Goal: Task Accomplishment & Management: Complete application form

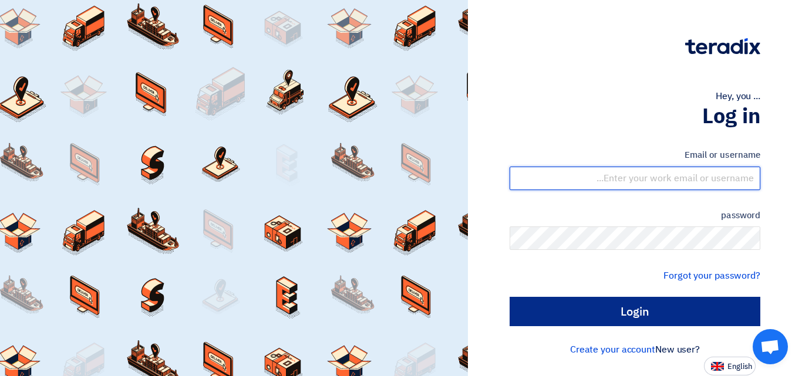
type input "barakayanbu@gmail.com"
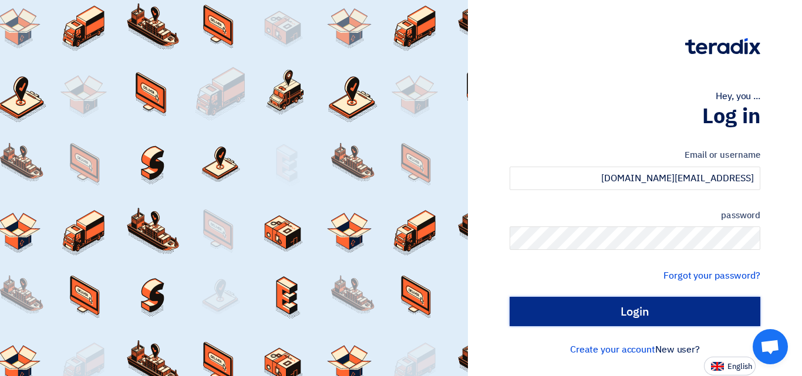
click at [654, 307] on input "Login" at bounding box center [635, 311] width 251 height 29
type input "Sign in"
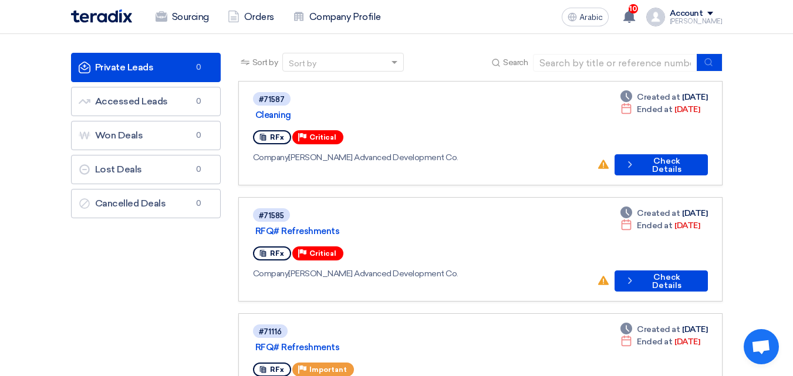
scroll to position [59, 0]
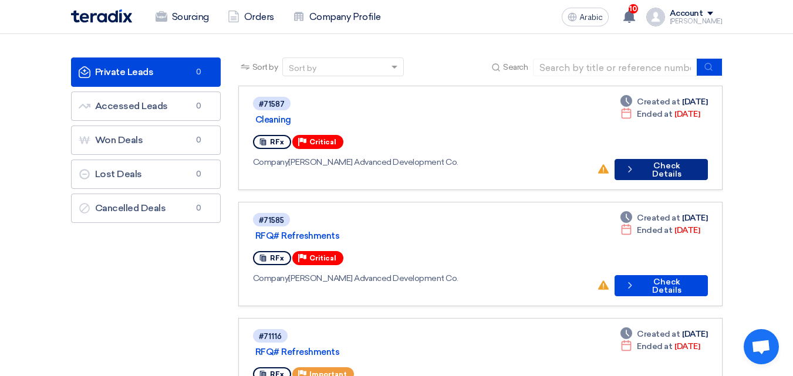
click at [660, 161] on font "Check Details" at bounding box center [667, 170] width 29 height 18
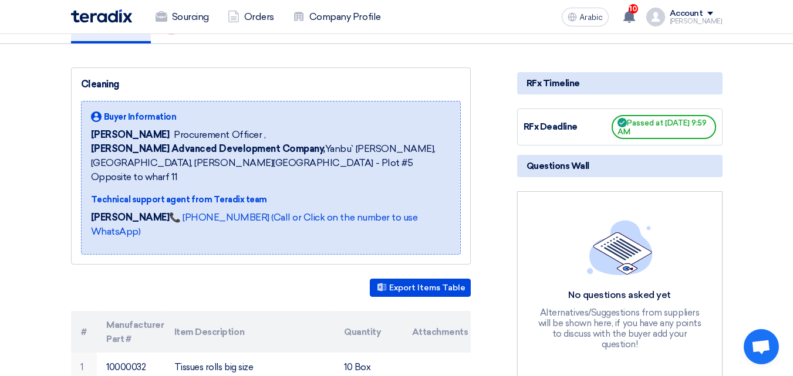
scroll to position [59, 0]
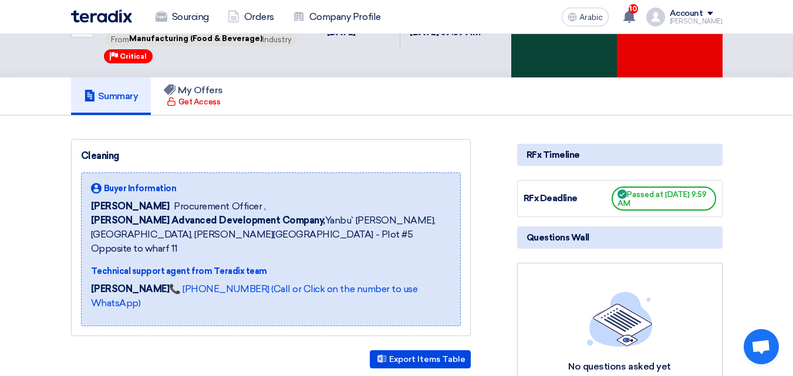
click at [564, 45] on div "Accept Invitation" at bounding box center [565, 26] width 106 height 102
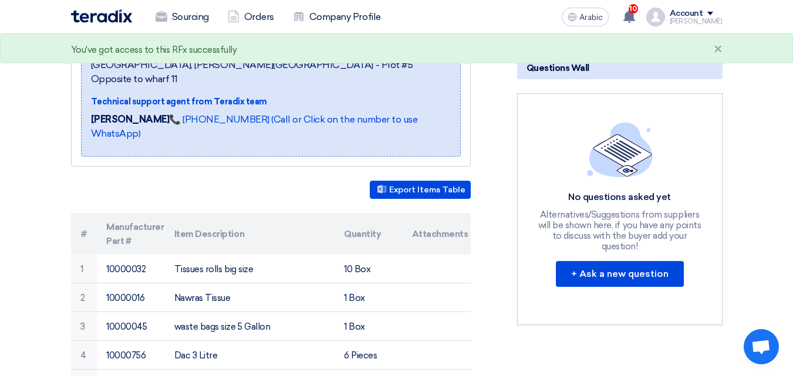
scroll to position [0, 0]
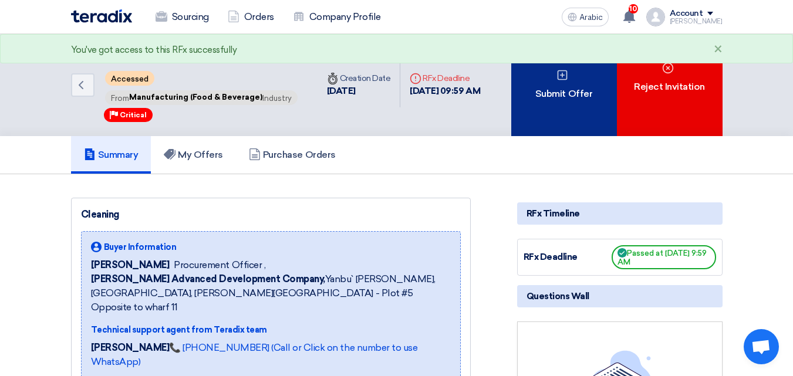
click at [559, 78] on icon at bounding box center [563, 75] width 12 height 12
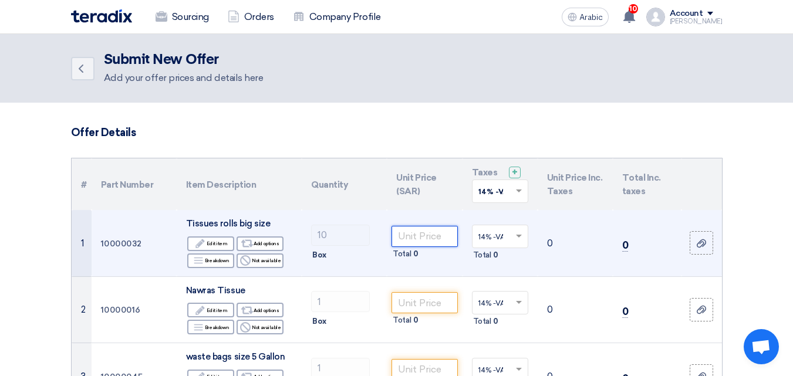
click at [417, 238] on input "number" at bounding box center [425, 236] width 66 height 21
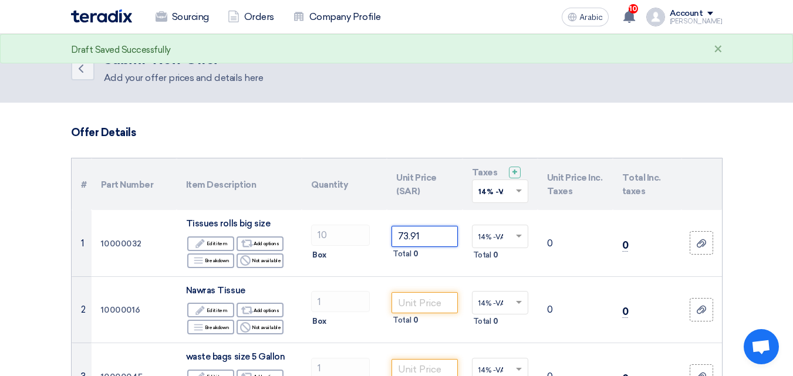
type input "73.91"
click at [505, 194] on input "text" at bounding box center [495, 192] width 32 height 19
click at [505, 230] on span "15% -VAT" at bounding box center [495, 234] width 33 height 8
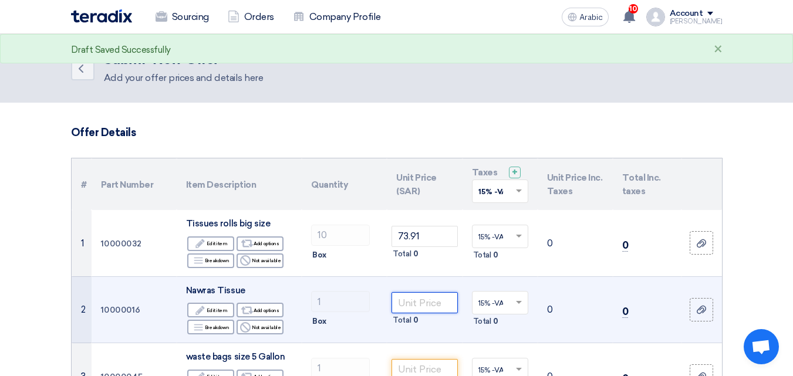
click at [436, 302] on input "number" at bounding box center [425, 302] width 66 height 21
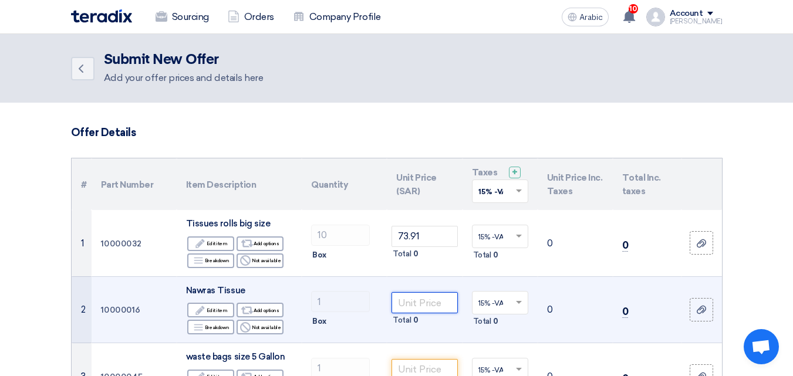
click at [416, 307] on input "number" at bounding box center [425, 302] width 66 height 21
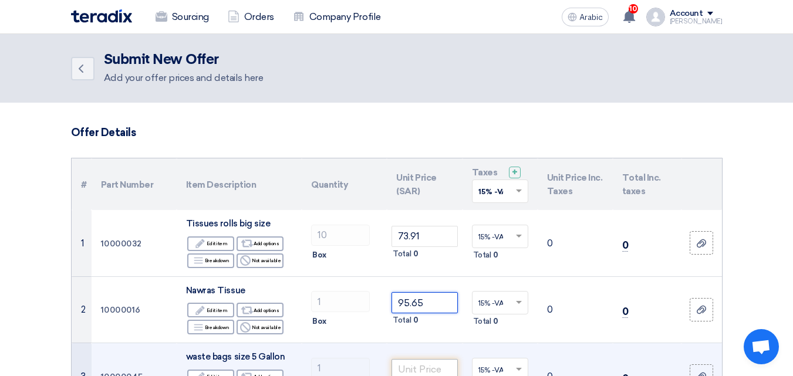
type input "95.65"
click at [427, 368] on input "number" at bounding box center [425, 369] width 66 height 21
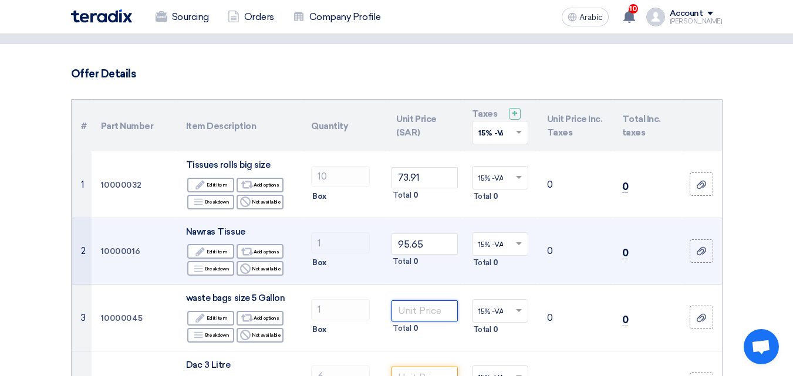
scroll to position [117, 0]
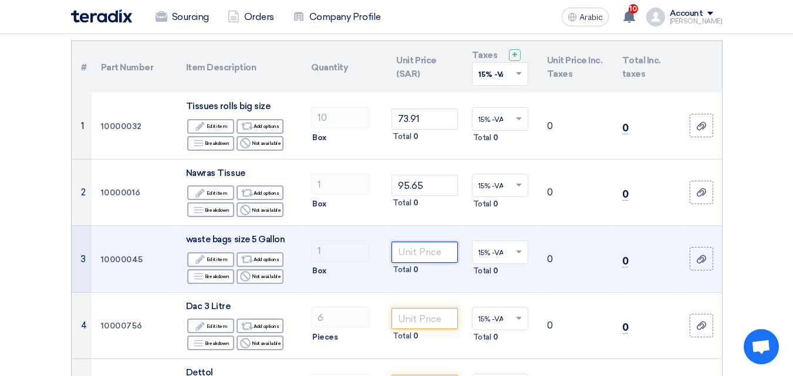
click at [397, 258] on input "number" at bounding box center [425, 252] width 66 height 21
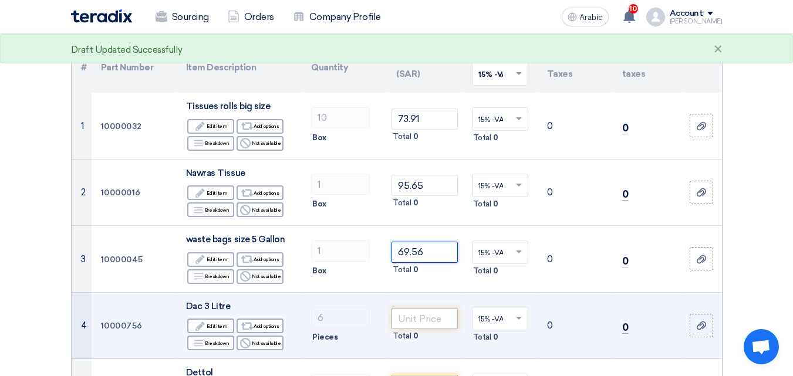
type input "69.56"
click at [427, 321] on input "number" at bounding box center [425, 318] width 66 height 21
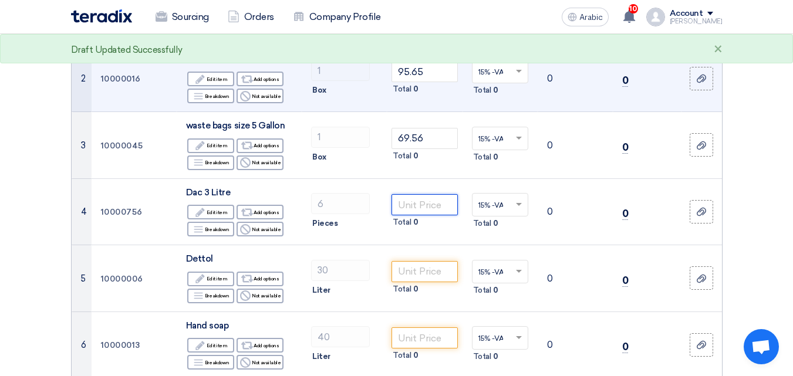
scroll to position [235, 0]
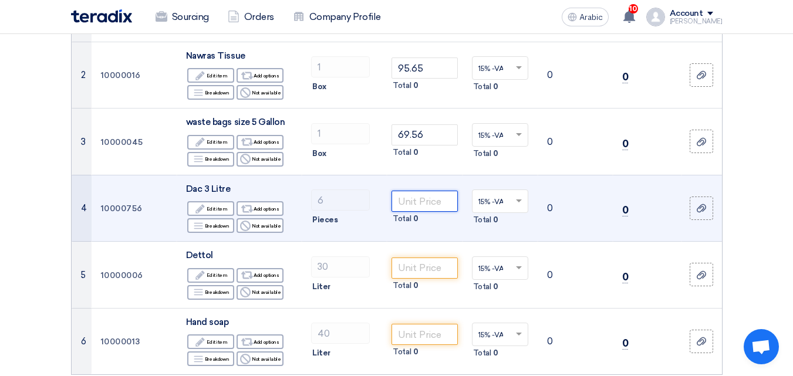
click at [401, 208] on input "number" at bounding box center [425, 201] width 66 height 21
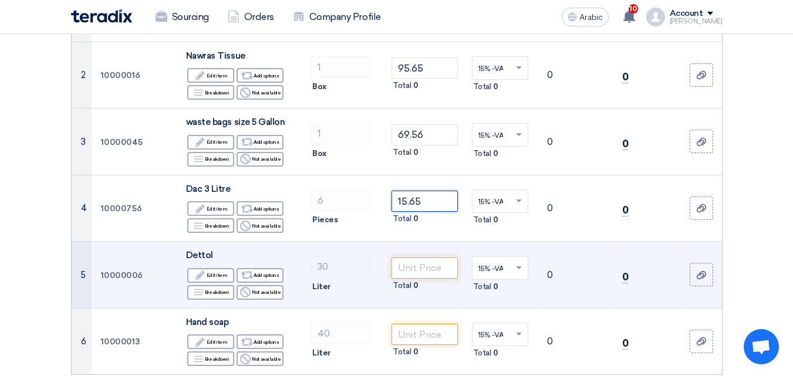
type input "15.65"
click at [416, 274] on input "number" at bounding box center [425, 268] width 66 height 21
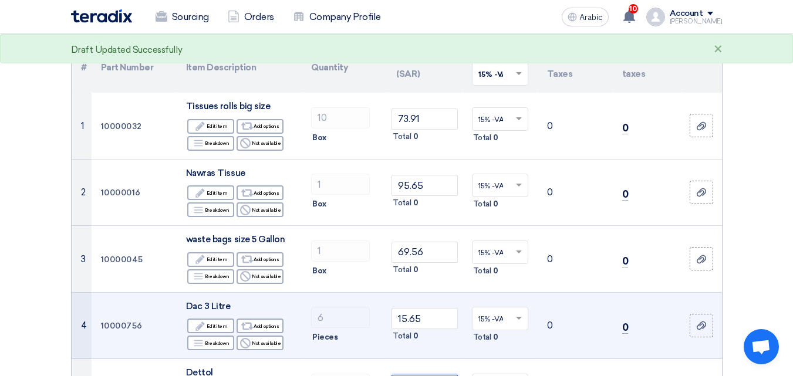
scroll to position [294, 0]
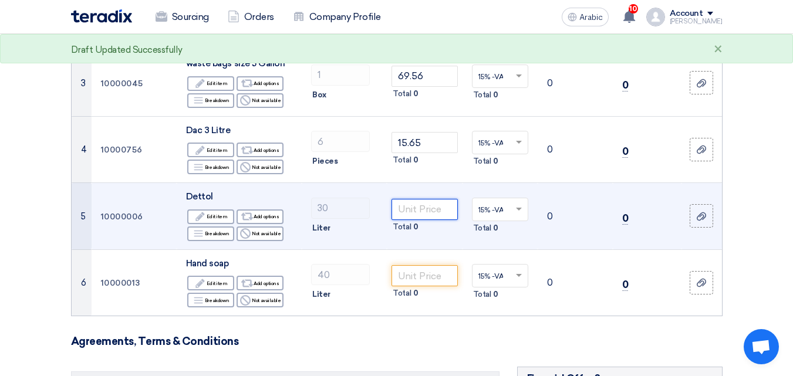
click at [431, 215] on input "number" at bounding box center [425, 209] width 66 height 21
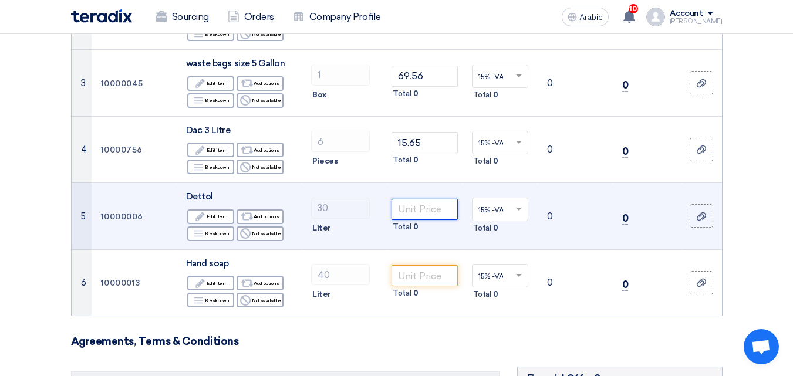
click at [396, 212] on input "number" at bounding box center [425, 209] width 66 height 21
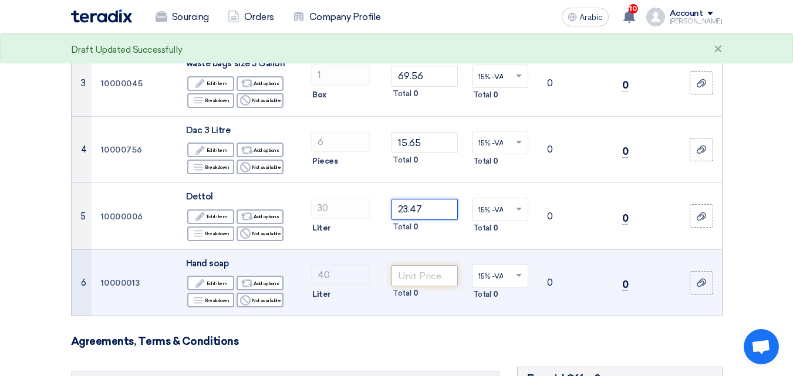
type input "23.47"
click at [409, 278] on input "number" at bounding box center [425, 275] width 66 height 21
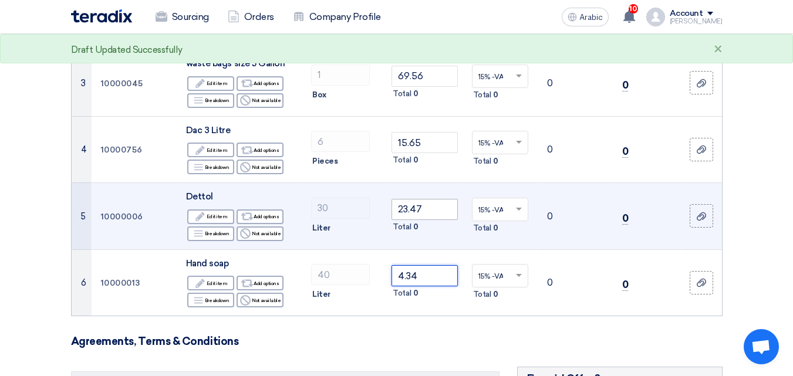
type input "4.34"
click at [442, 213] on input "23.47" at bounding box center [425, 209] width 66 height 21
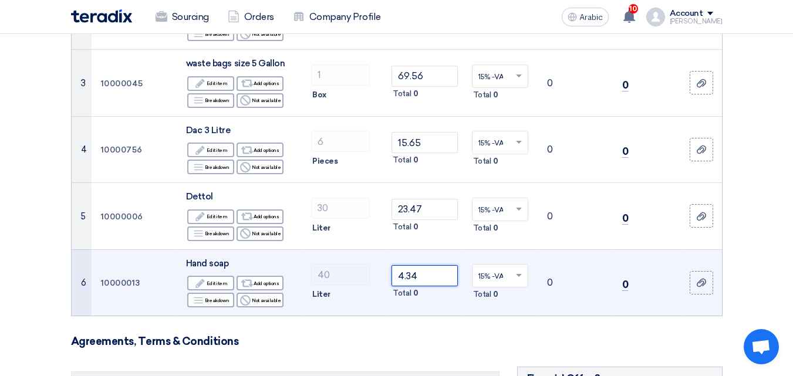
click at [439, 279] on input "4.34" at bounding box center [425, 275] width 66 height 21
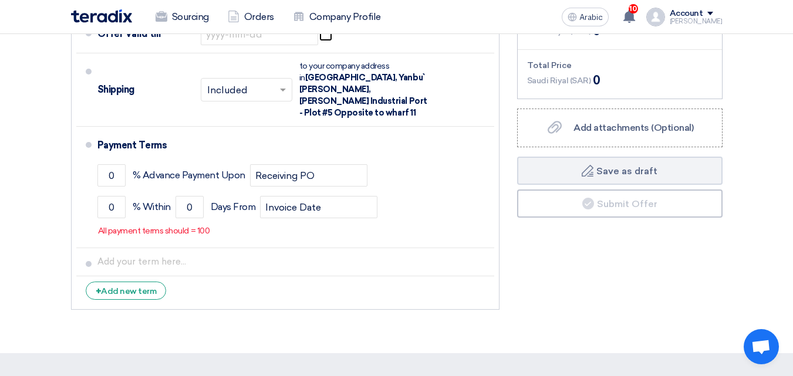
scroll to position [529, 0]
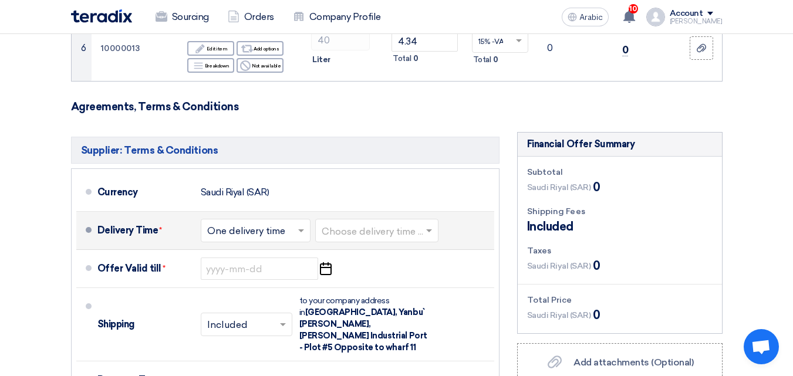
click at [254, 231] on input "text" at bounding box center [256, 232] width 98 height 17
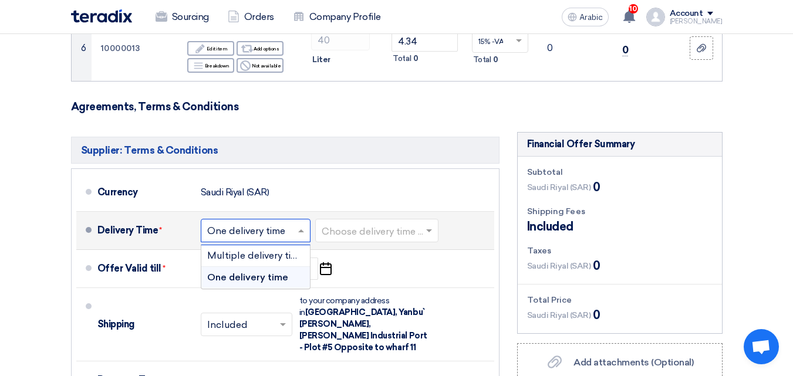
click at [254, 231] on input "text" at bounding box center [256, 232] width 98 height 17
click at [390, 233] on input "text" at bounding box center [378, 232] width 112 height 17
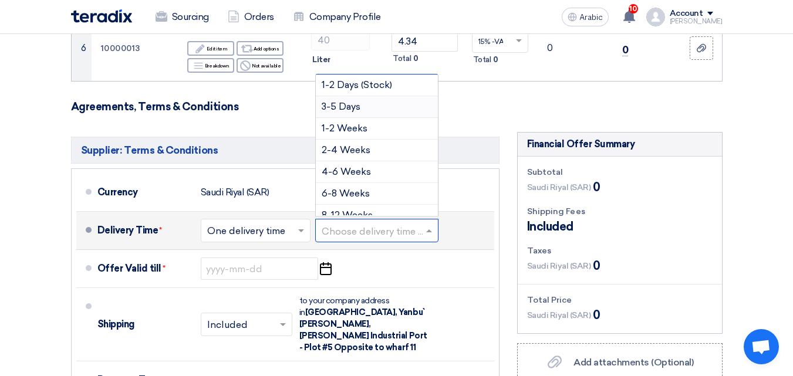
click at [359, 106] on font "3-5 Days" at bounding box center [341, 106] width 39 height 11
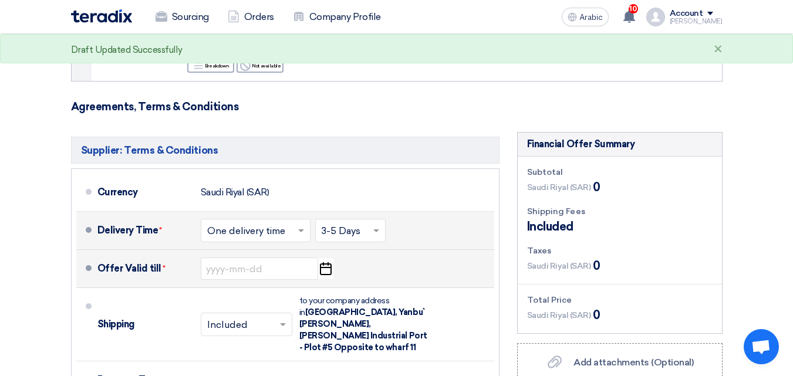
click at [329, 267] on use "button" at bounding box center [326, 269] width 12 height 13
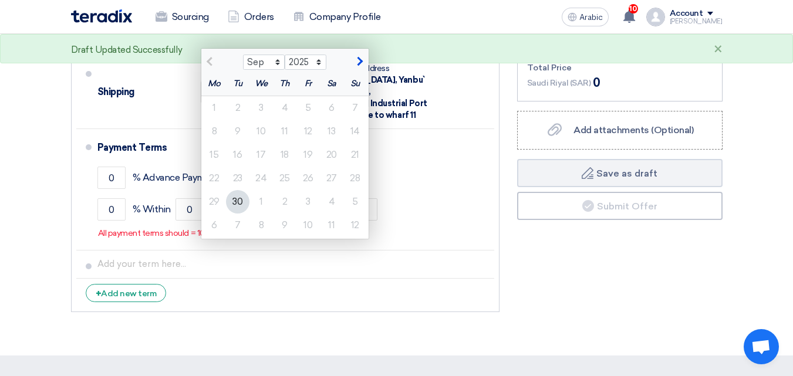
scroll to position [764, 0]
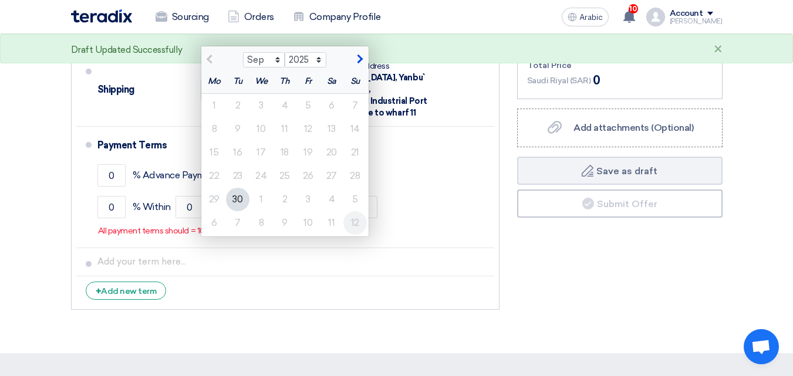
click at [352, 226] on font "12" at bounding box center [355, 222] width 8 height 11
type input "10/12/2025"
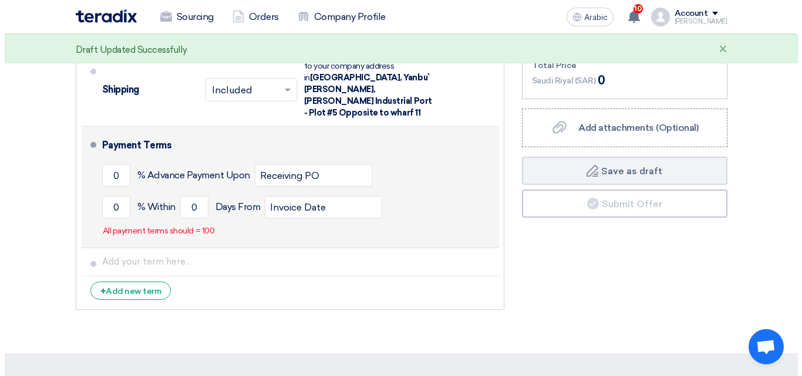
scroll to position [822, 0]
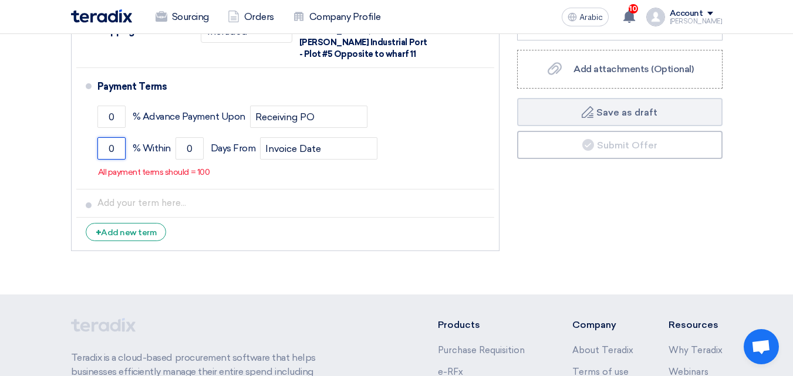
drag, startPoint x: 122, startPoint y: 139, endPoint x: 0, endPoint y: 131, distance: 121.8
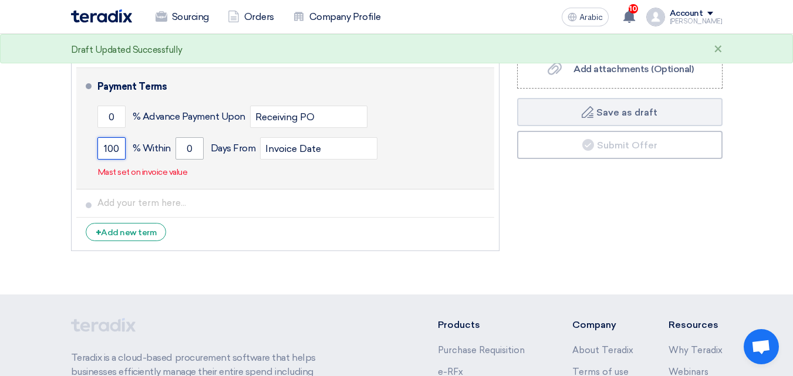
type input "100"
drag, startPoint x: 176, startPoint y: 138, endPoint x: 250, endPoint y: 139, distance: 74.0
click at [250, 139] on div "100 % Within 0 Days From Invoice Date" at bounding box center [293, 149] width 392 height 32
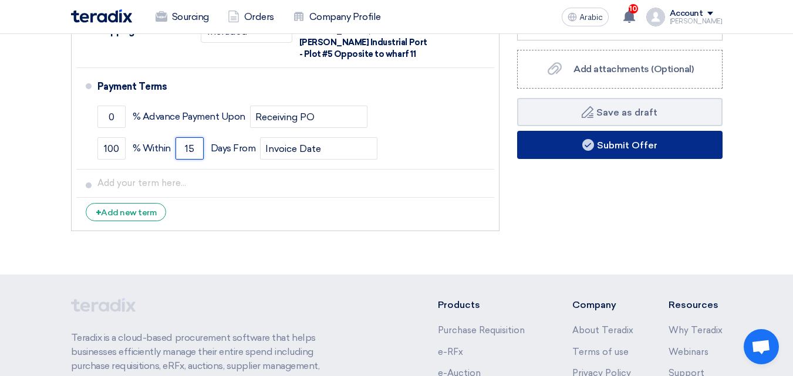
type input "15"
click at [591, 152] on button "Submit Offer" at bounding box center [620, 145] width 206 height 28
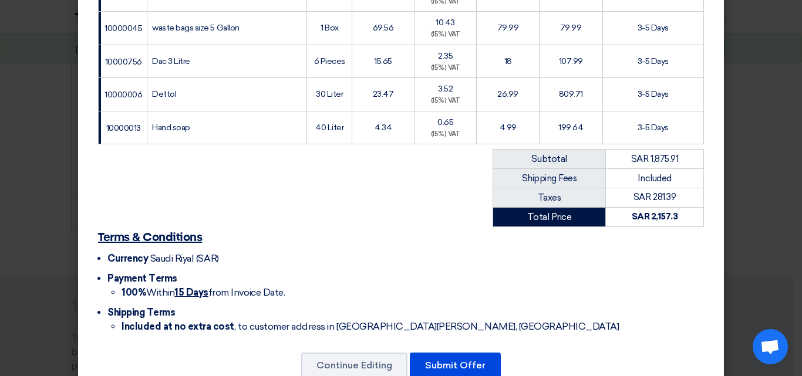
scroll to position [315, 0]
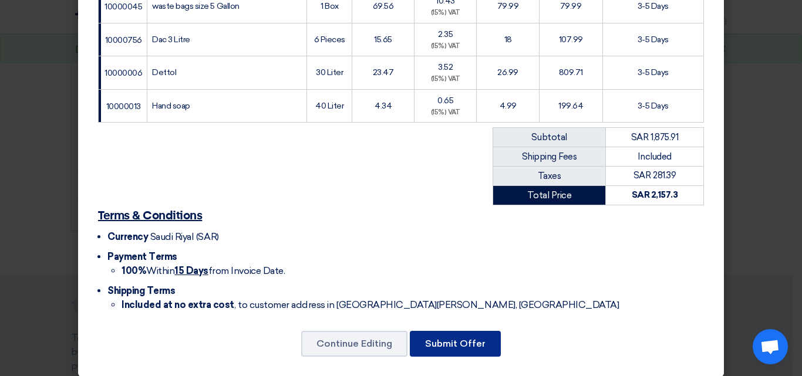
click at [465, 338] on font "Submit Offer" at bounding box center [455, 343] width 60 height 11
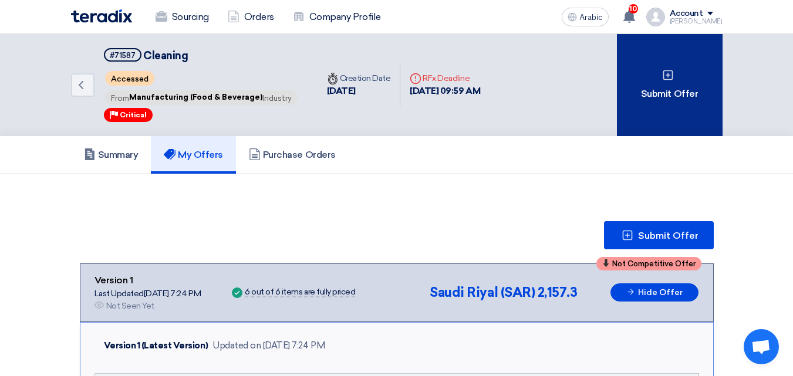
click at [670, 72] on icon at bounding box center [668, 75] width 12 height 12
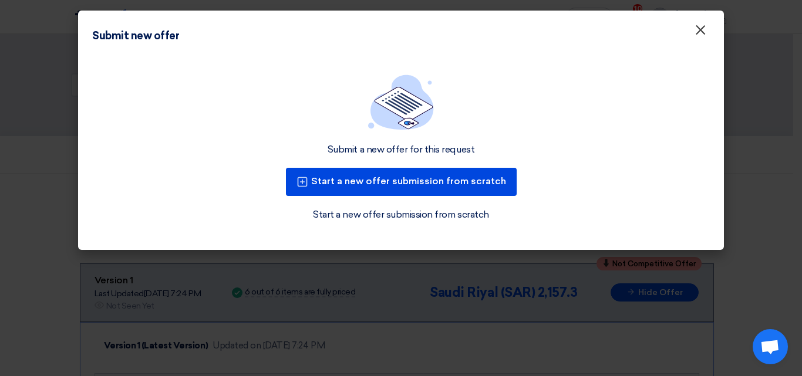
click at [704, 31] on font "×" at bounding box center [701, 32] width 12 height 23
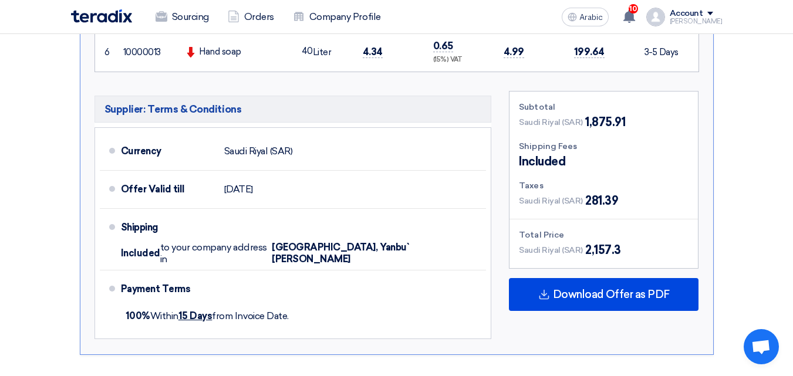
scroll to position [881, 0]
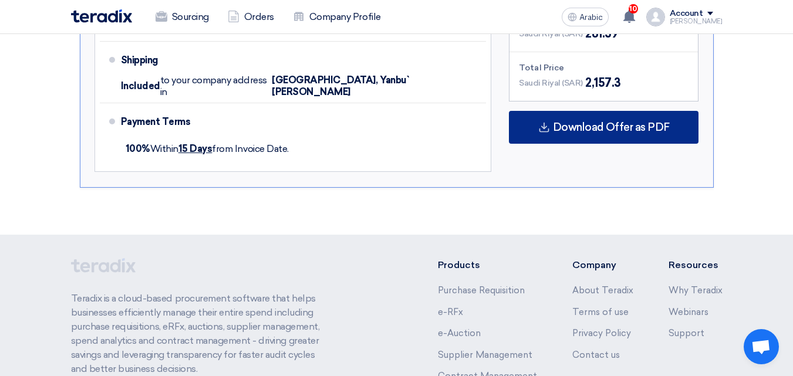
click at [618, 131] on font "Download Offer as PDF" at bounding box center [611, 127] width 117 height 13
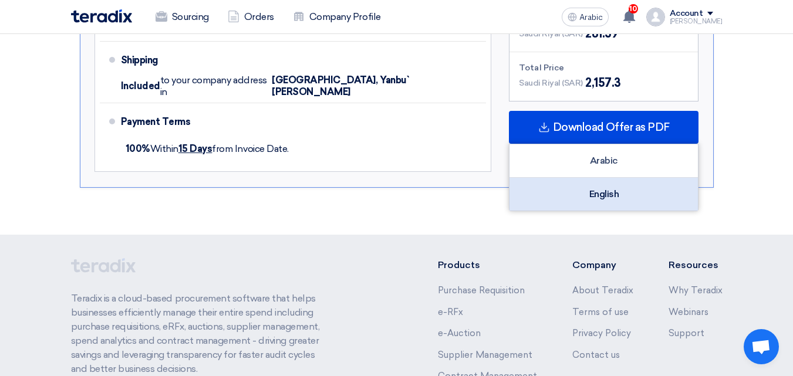
click at [617, 194] on font "English" at bounding box center [605, 194] width 30 height 11
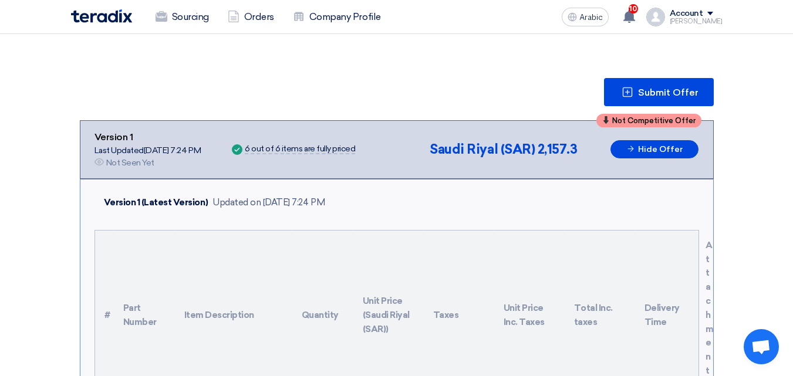
scroll to position [0, 0]
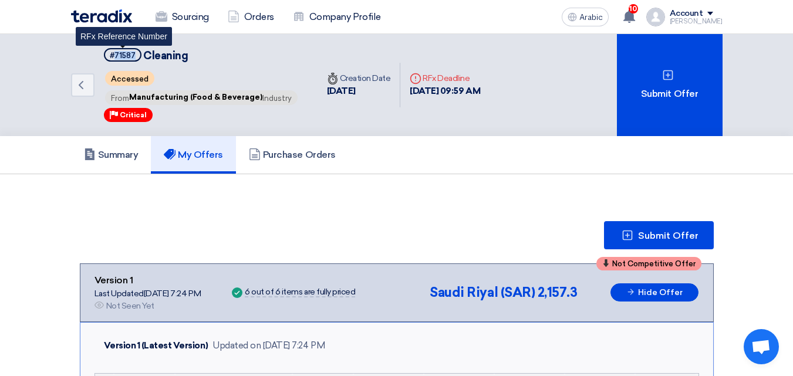
drag, startPoint x: 136, startPoint y: 53, endPoint x: 115, endPoint y: 58, distance: 22.1
click at [115, 58] on span "#71587" at bounding box center [123, 55] width 38 height 14
copy font "71587"
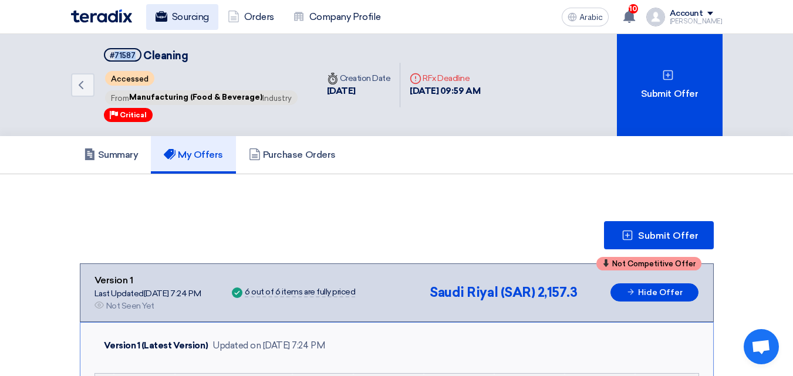
click at [183, 16] on font "Sourcing" at bounding box center [190, 16] width 37 height 11
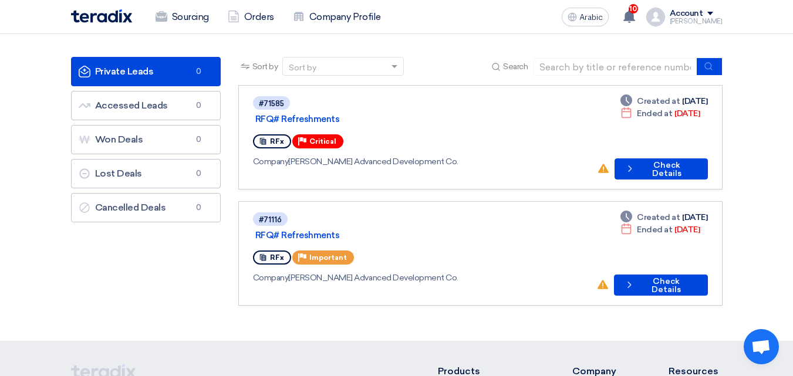
scroll to position [59, 0]
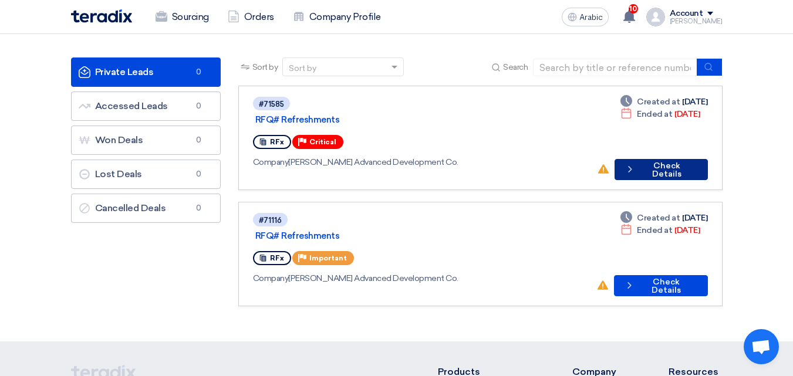
click at [661, 161] on font "Check Details" at bounding box center [667, 170] width 29 height 18
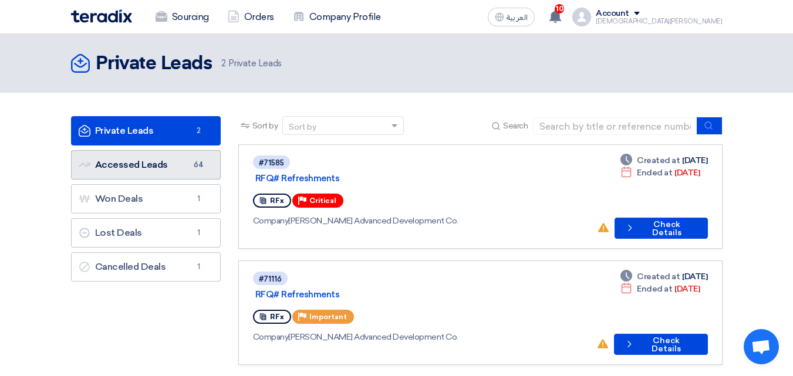
click at [129, 164] on link "Accessed Leads Accessed Leads 64" at bounding box center [146, 164] width 150 height 29
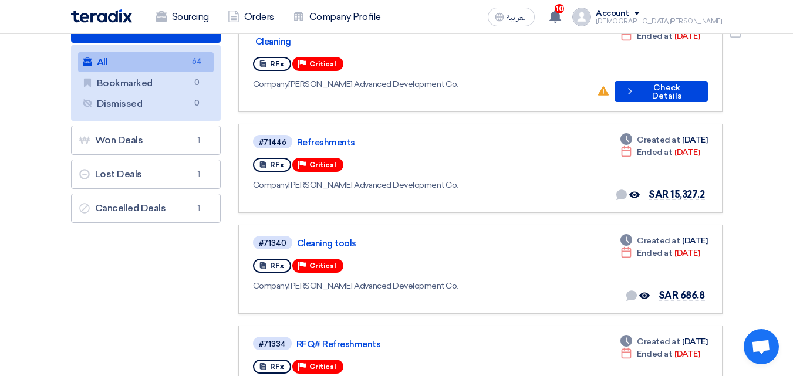
scroll to position [176, 0]
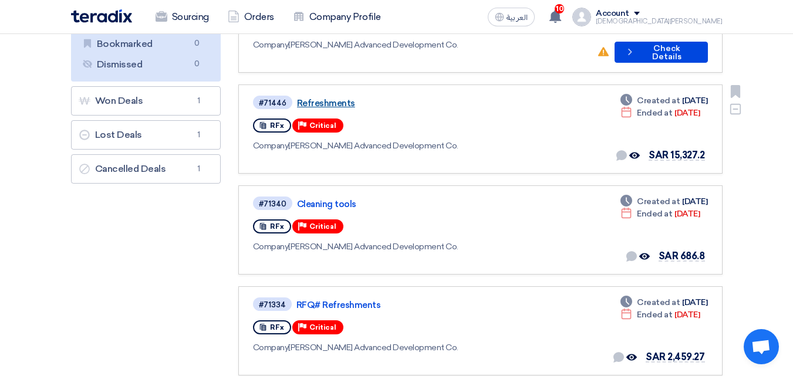
click at [335, 98] on link "Refreshments" at bounding box center [444, 103] width 294 height 11
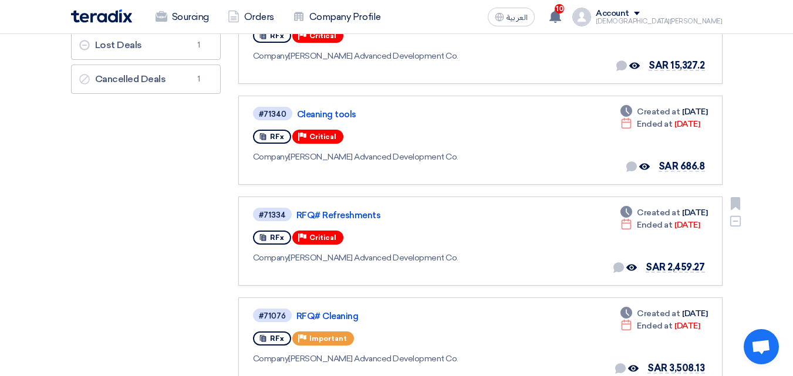
scroll to position [294, 0]
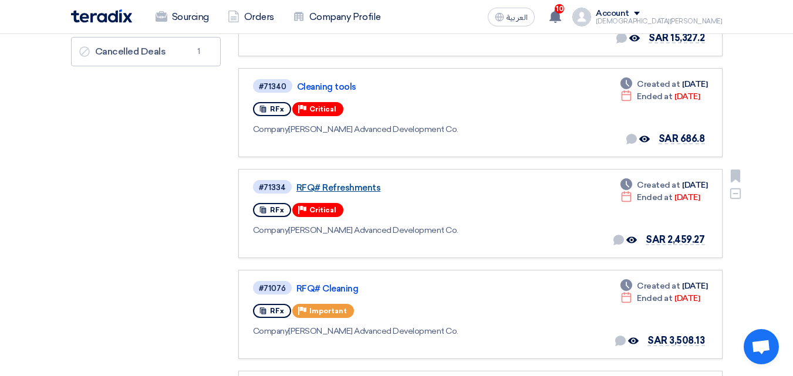
click at [328, 183] on link "RFQ# Refreshments" at bounding box center [444, 188] width 294 height 11
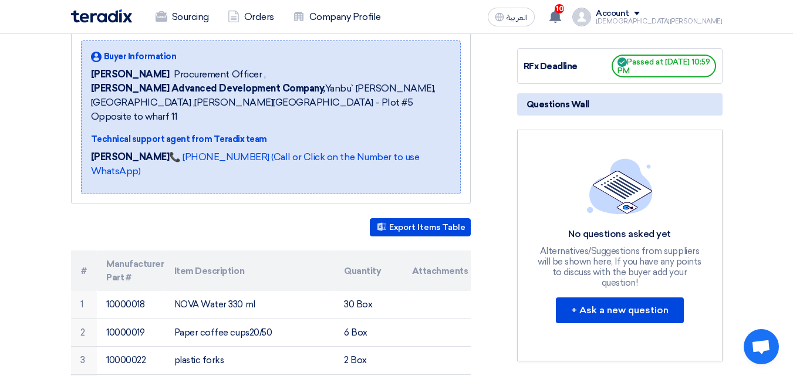
scroll to position [59, 0]
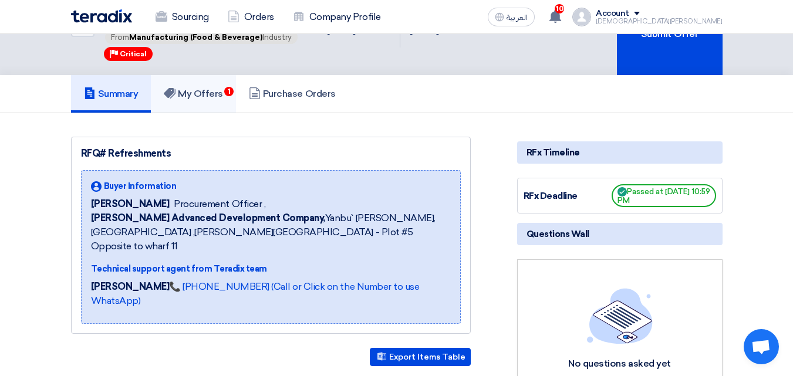
click at [213, 93] on h5 "My Offers 1" at bounding box center [193, 94] width 59 height 12
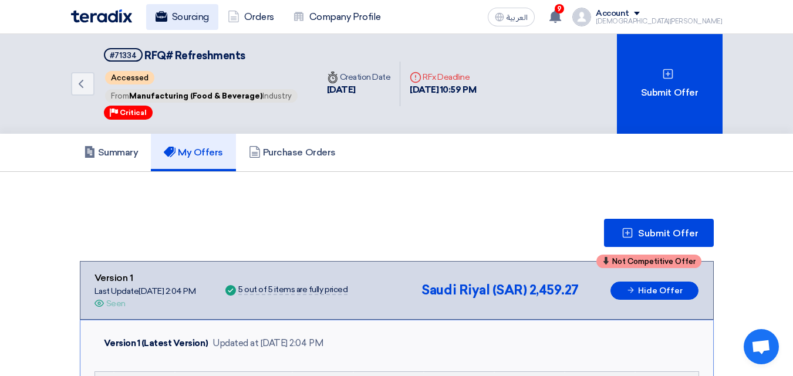
click at [192, 8] on link "Sourcing" at bounding box center [182, 17] width 72 height 26
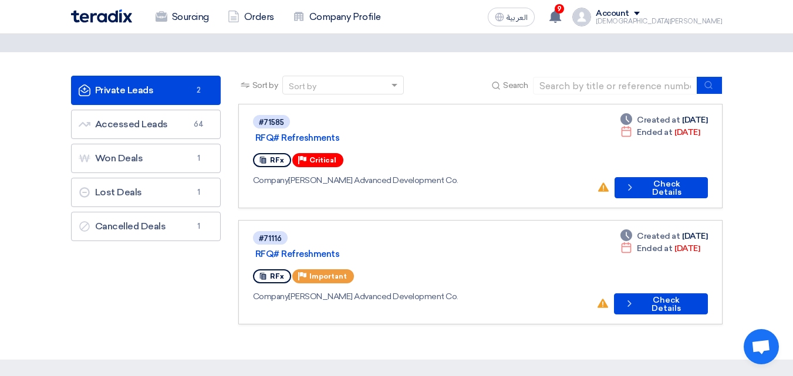
scroll to position [59, 0]
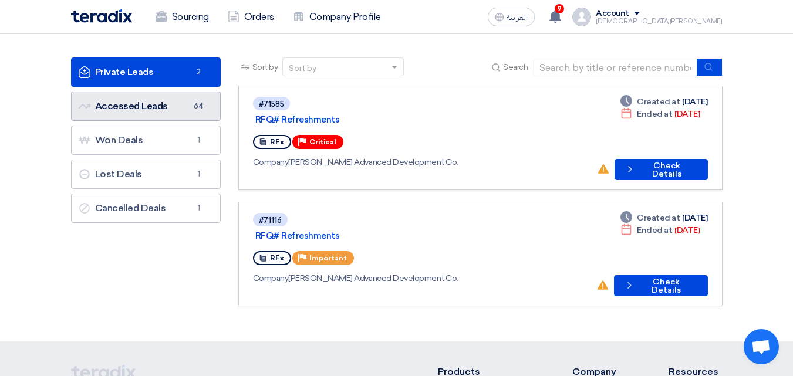
click at [116, 100] on link "Accessed Leads Accessed Leads 64" at bounding box center [146, 106] width 150 height 29
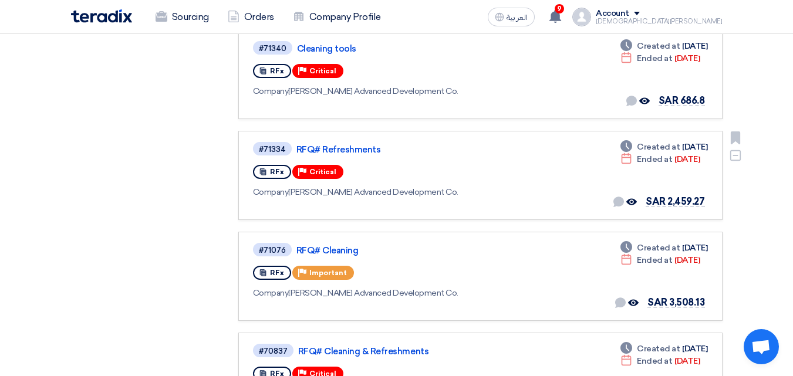
scroll to position [352, 0]
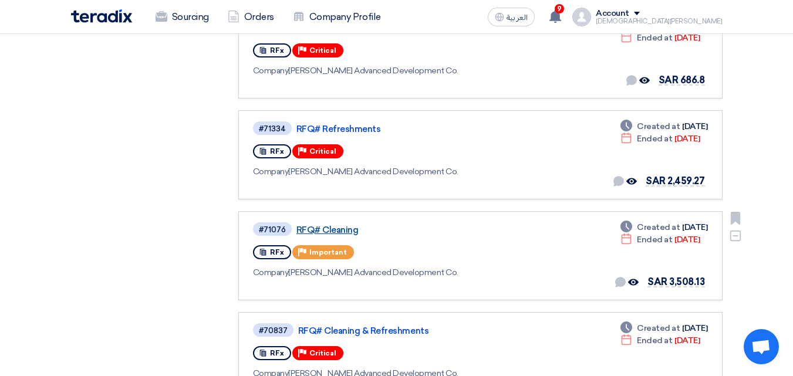
click at [311, 225] on link "RFQ# Cleaning" at bounding box center [444, 230] width 294 height 11
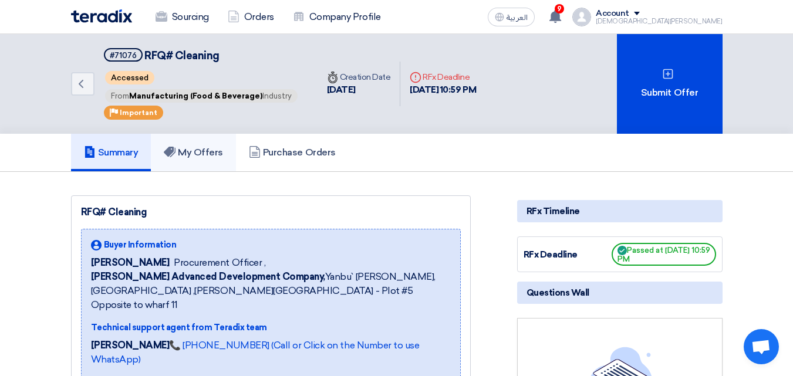
click at [208, 152] on h5 "My Offers" at bounding box center [193, 153] width 59 height 12
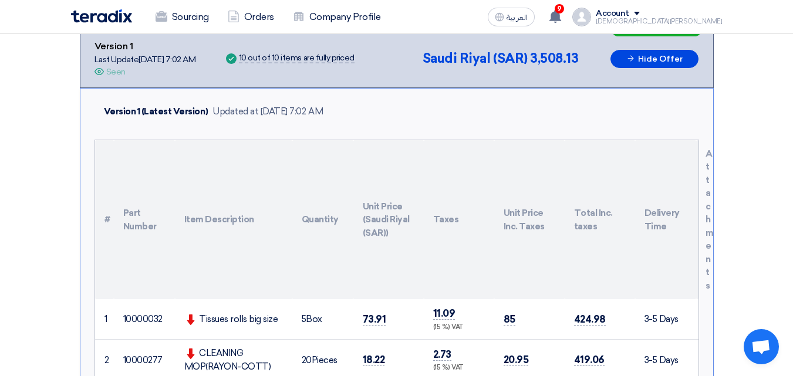
scroll to position [59, 0]
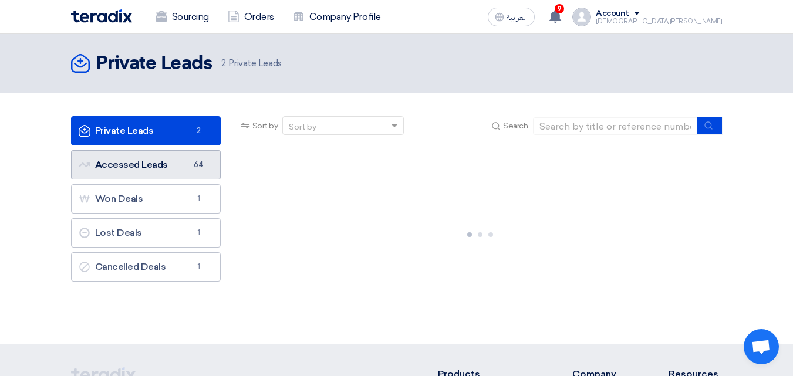
click at [130, 163] on link "Accessed Leads Accessed Leads 64" at bounding box center [146, 164] width 150 height 29
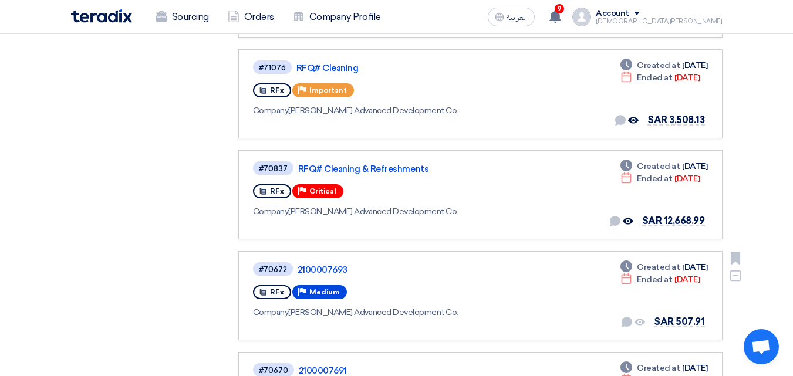
scroll to position [513, 0]
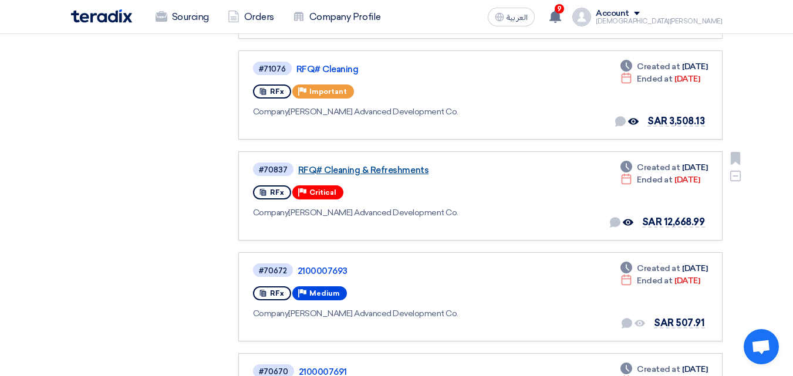
click at [360, 165] on link "RFQ# Cleaning & Refreshments" at bounding box center [445, 170] width 294 height 11
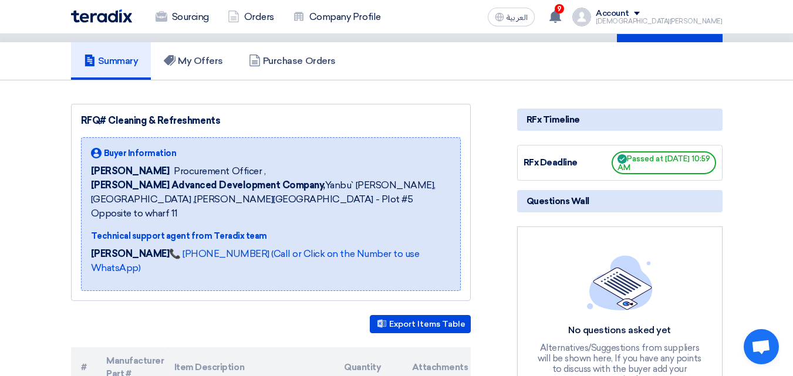
scroll to position [59, 0]
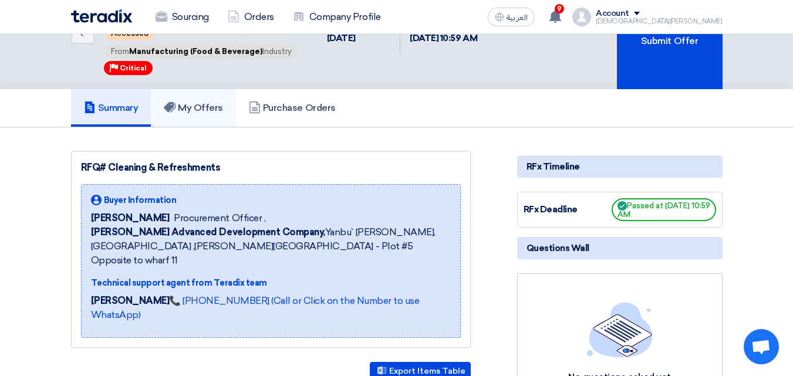
click at [203, 102] on h5 "My Offers" at bounding box center [193, 108] width 59 height 12
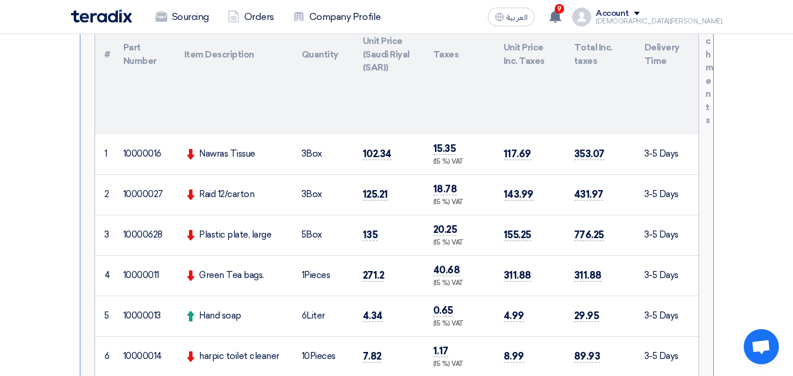
scroll to position [117, 0]
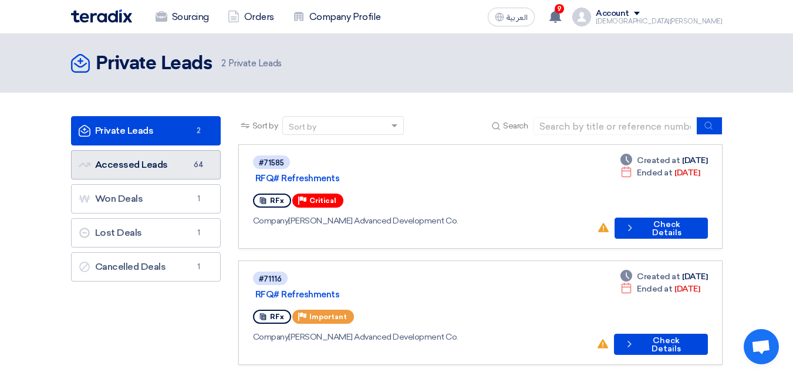
click at [159, 169] on link "Accessed Leads Accessed Leads 64" at bounding box center [146, 164] width 150 height 29
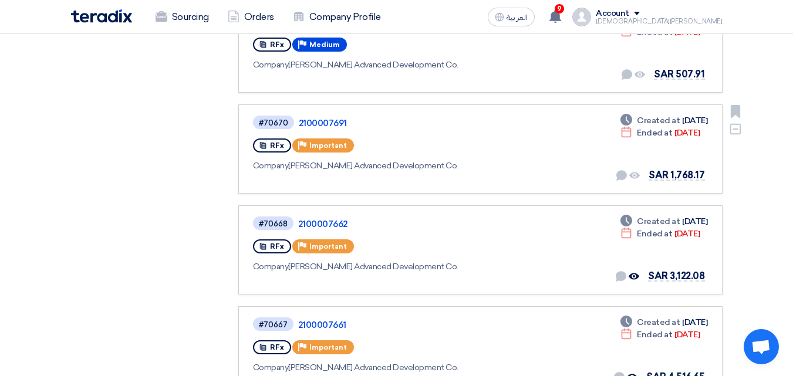
scroll to position [764, 0]
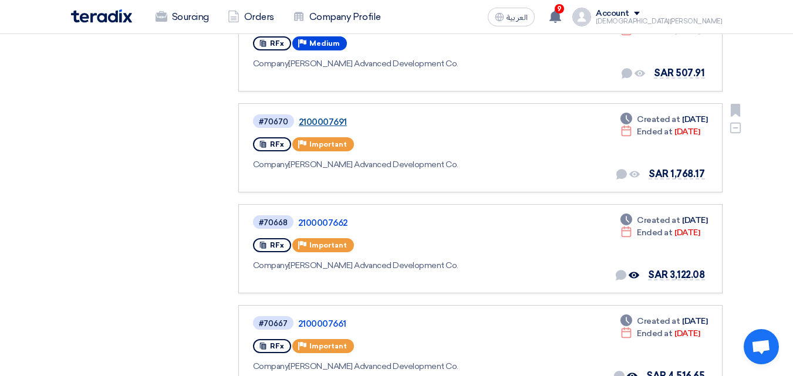
click at [325, 117] on link "2100007691" at bounding box center [446, 122] width 294 height 11
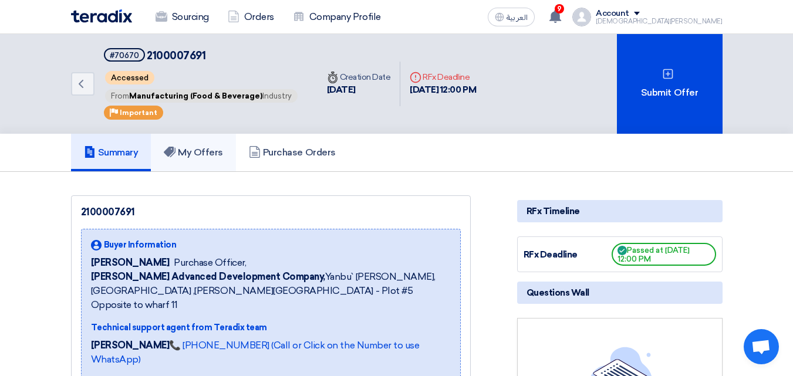
click at [206, 147] on h5 "My Offers" at bounding box center [193, 153] width 59 height 12
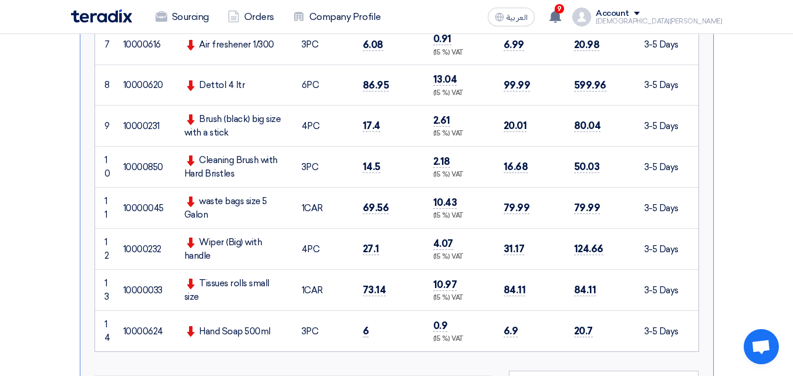
scroll to position [940, 0]
